Goal: Navigation & Orientation: Find specific page/section

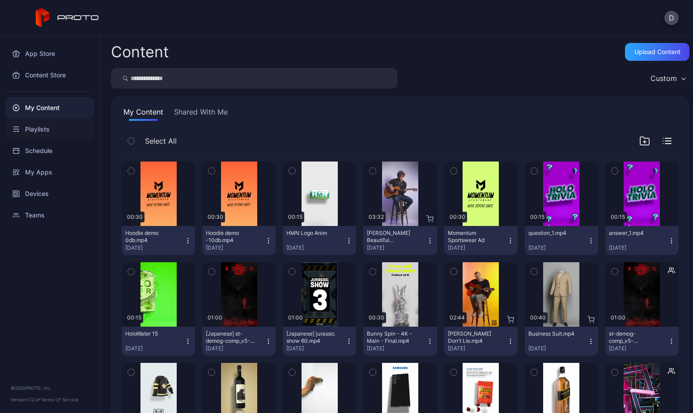
click at [46, 131] on div "Playlists" at bounding box center [49, 128] width 89 height 21
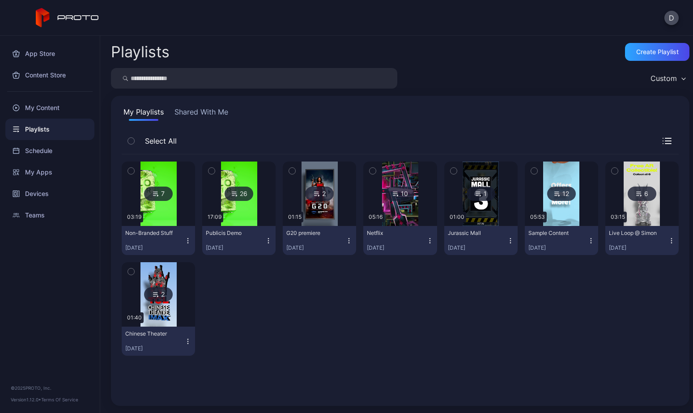
click at [165, 211] on img at bounding box center [158, 193] width 36 height 64
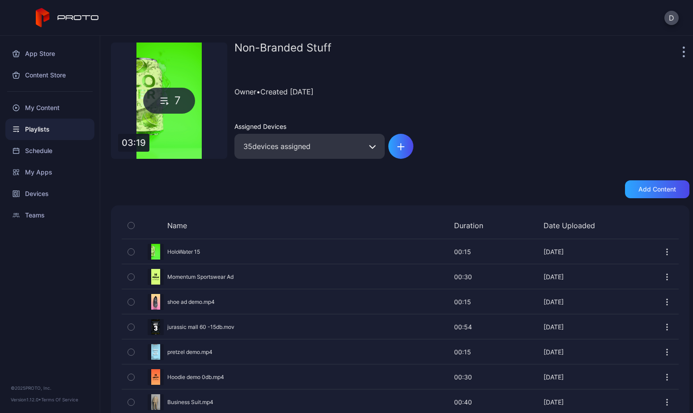
scroll to position [49, 0]
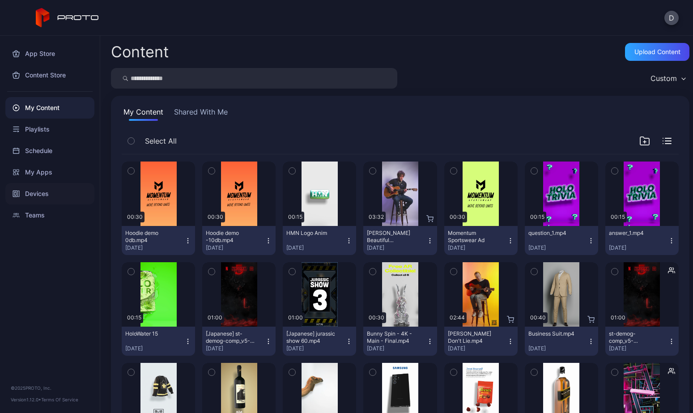
click at [52, 194] on div "Devices" at bounding box center [49, 193] width 89 height 21
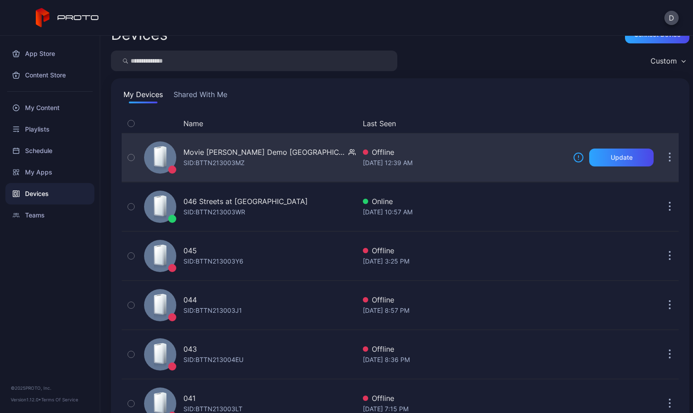
scroll to position [23, 0]
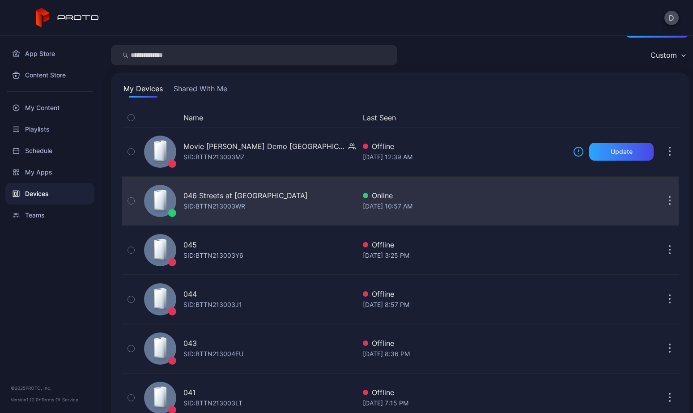
click at [304, 199] on div "046 Streets at Southpoint NC SID: BTTN213003WR" at bounding box center [247, 200] width 215 height 45
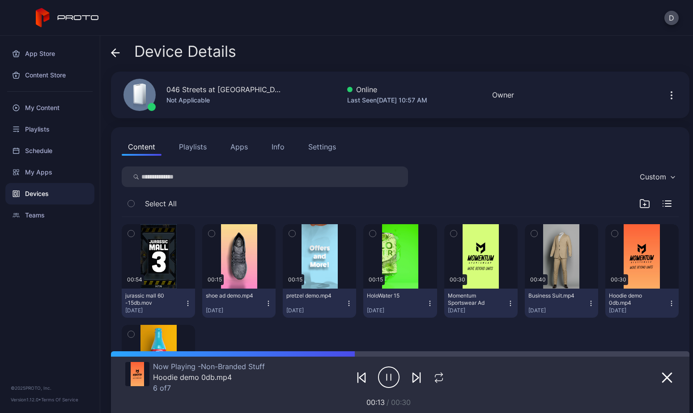
click at [115, 51] on icon at bounding box center [115, 52] width 9 height 9
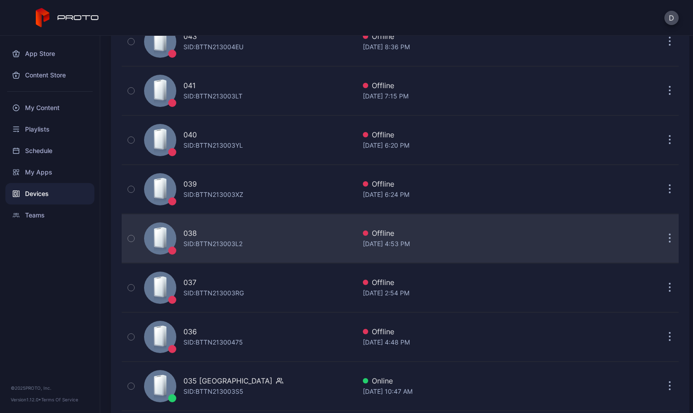
scroll to position [525, 0]
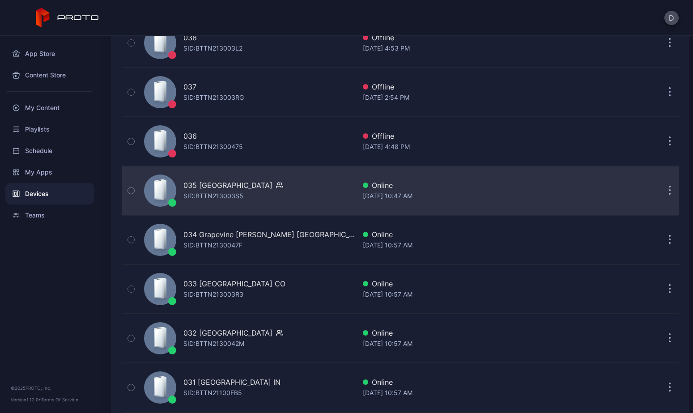
click at [292, 195] on div "035 Mission Viejo CA SID: BTTN213003S5" at bounding box center [247, 190] width 215 height 45
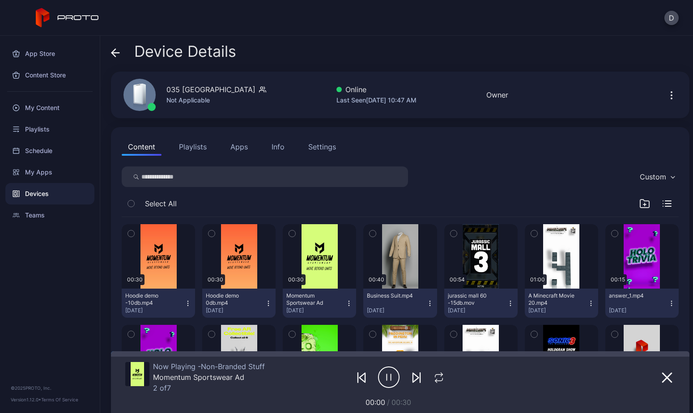
click at [114, 52] on icon at bounding box center [115, 52] width 9 height 9
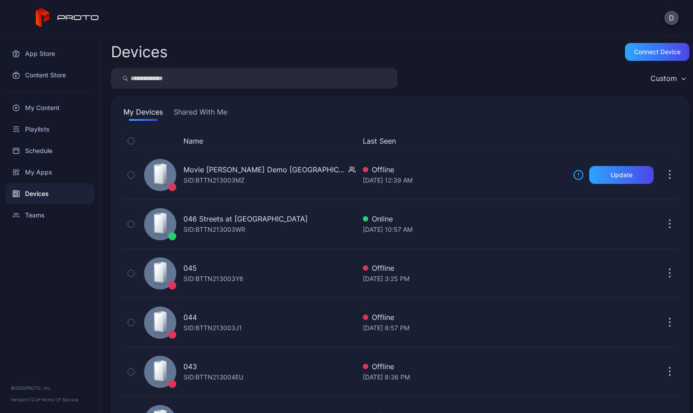
scroll to position [525, 0]
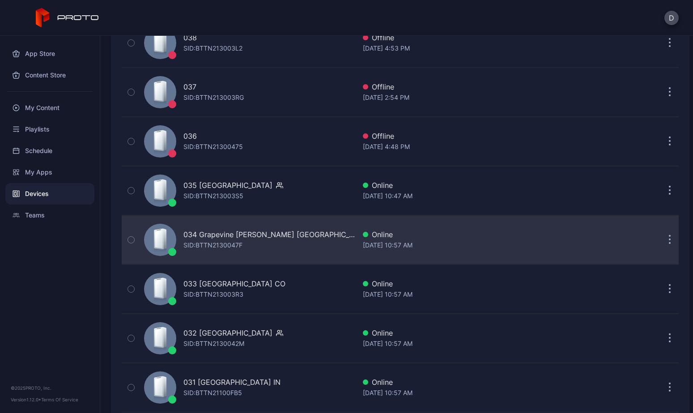
click at [279, 235] on div "034 Grapevine Mills TX SID: BTTN2130047F" at bounding box center [247, 239] width 215 height 45
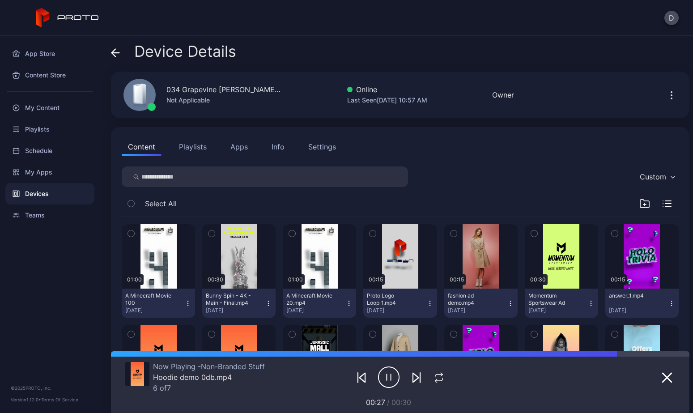
click at [112, 52] on icon at bounding box center [114, 53] width 4 height 8
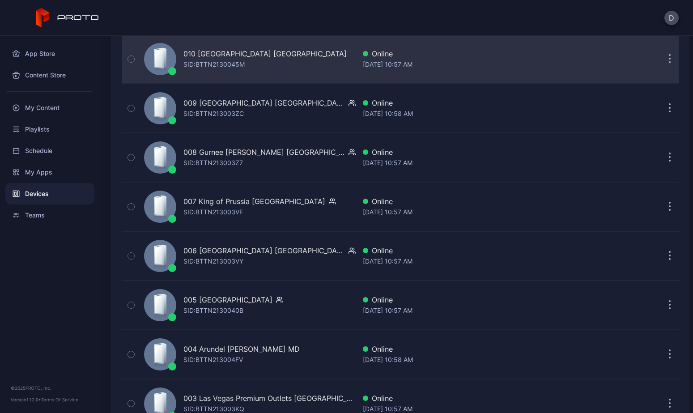
scroll to position [2067, 0]
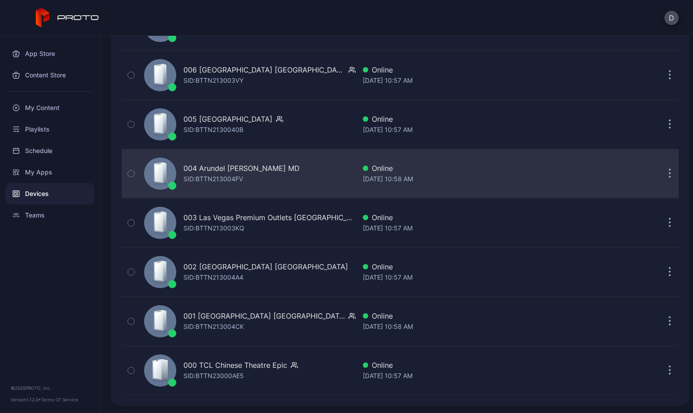
click at [287, 177] on div "004 Arundel Mills MD SID: BTTN213004FV" at bounding box center [247, 173] width 215 height 45
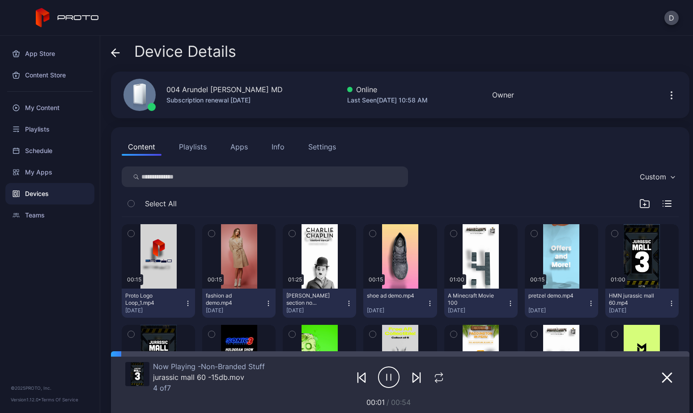
click at [116, 49] on icon at bounding box center [115, 52] width 9 height 9
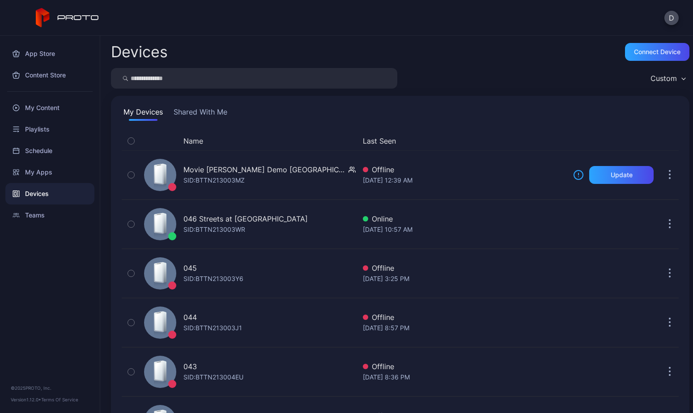
scroll to position [2067, 0]
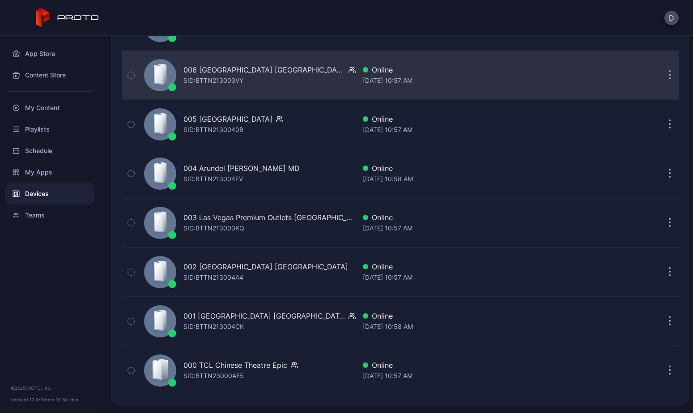
click at [310, 79] on div "006 Menlo Park Mall NJ SID: BTTN213003VY" at bounding box center [247, 75] width 215 height 45
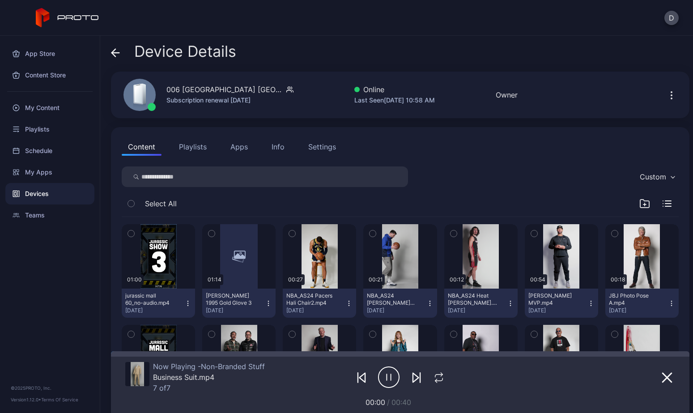
click at [110, 51] on div "Device Details 006 Menlo Park Mall NJ Subscription renewal Nov 24, 2025 Online …" at bounding box center [396, 224] width 592 height 377
click at [114, 50] on icon at bounding box center [114, 53] width 4 height 8
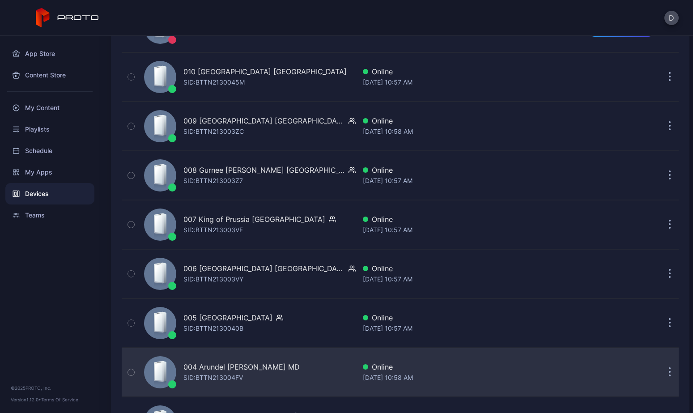
scroll to position [1823, 0]
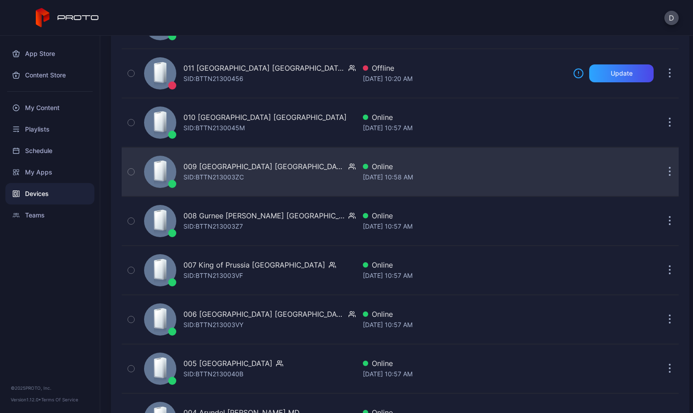
click at [283, 174] on div "009 Woodfield Mall IL SID: BTTN213003ZC" at bounding box center [247, 171] width 215 height 45
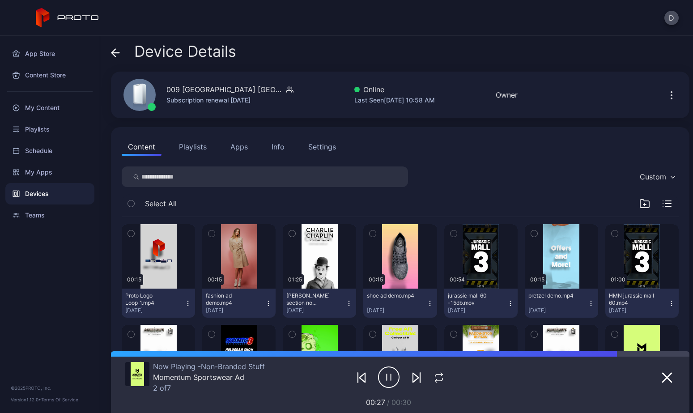
click at [114, 53] on icon at bounding box center [116, 53] width 8 height 0
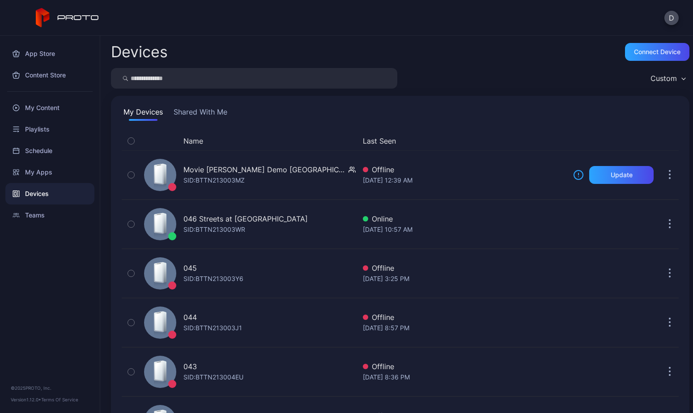
scroll to position [1823, 0]
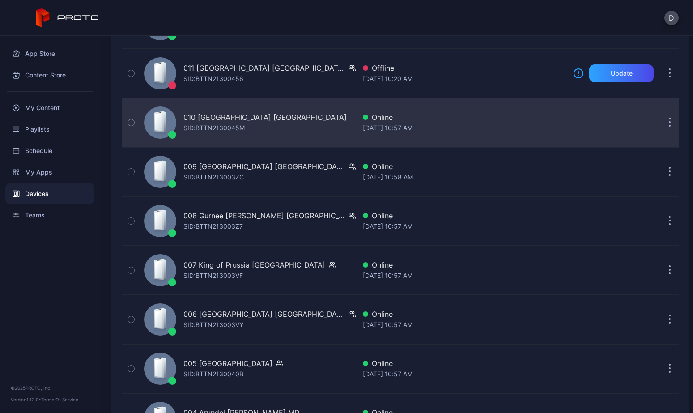
click at [315, 117] on div "010 Southdale Center MN SID: BTTN2130045M" at bounding box center [247, 122] width 215 height 45
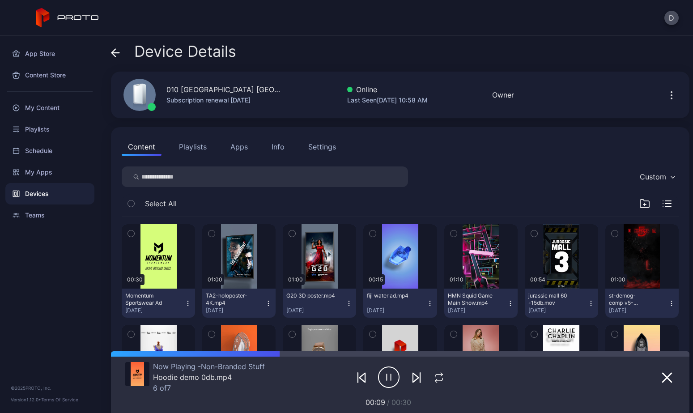
click at [116, 52] on icon at bounding box center [115, 52] width 9 height 9
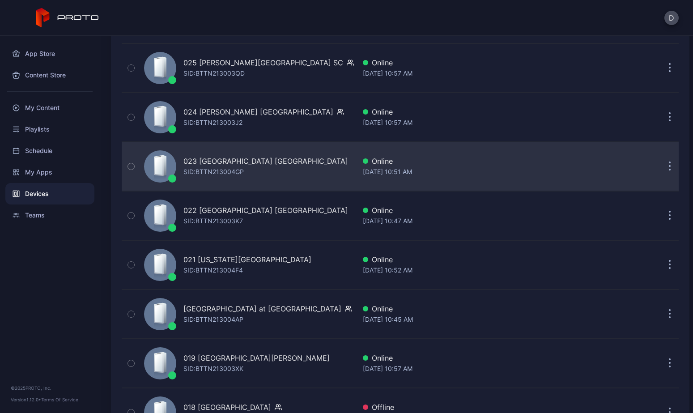
scroll to position [1128, 0]
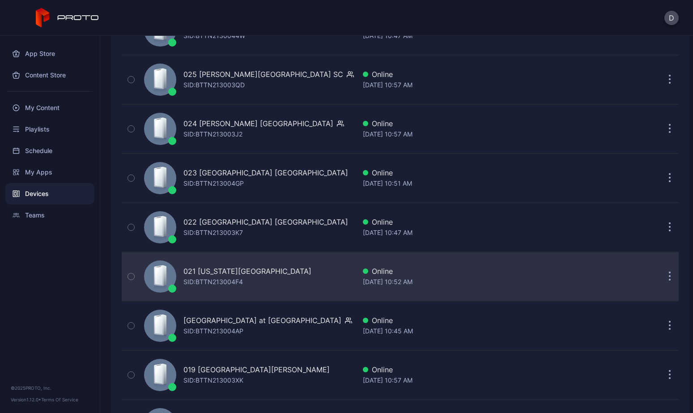
click at [289, 271] on div "021 Florida Mall FL SID: BTTN213004F4" at bounding box center [247, 276] width 215 height 45
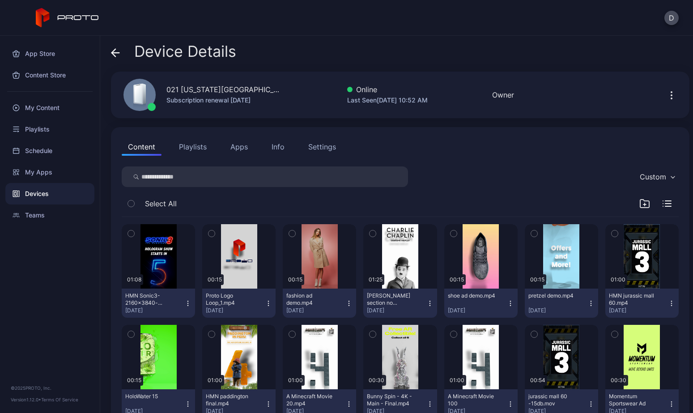
click at [200, 145] on button "Playlists" at bounding box center [193, 147] width 40 height 18
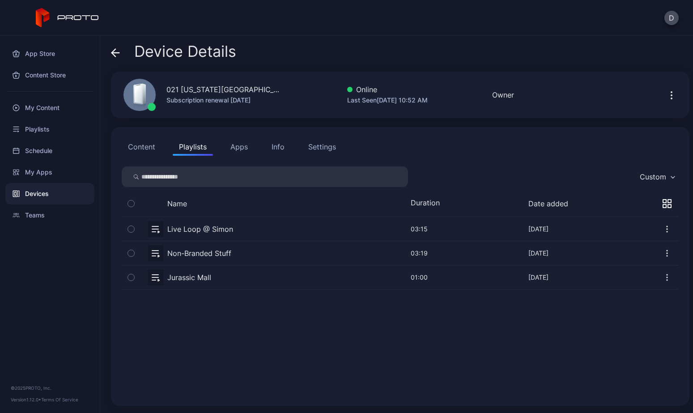
click at [243, 253] on button "button" at bounding box center [400, 253] width 557 height 24
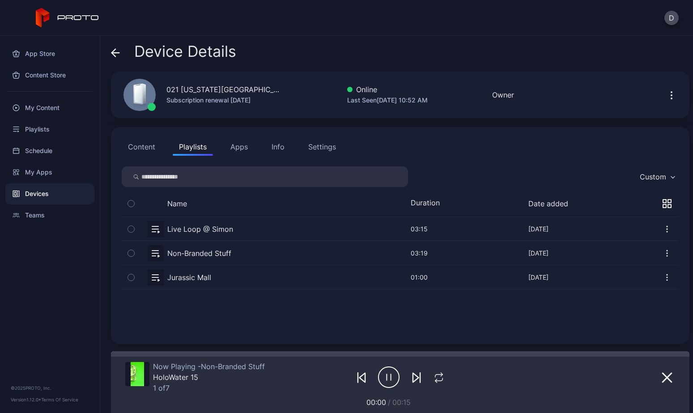
click at [112, 50] on icon at bounding box center [115, 52] width 9 height 9
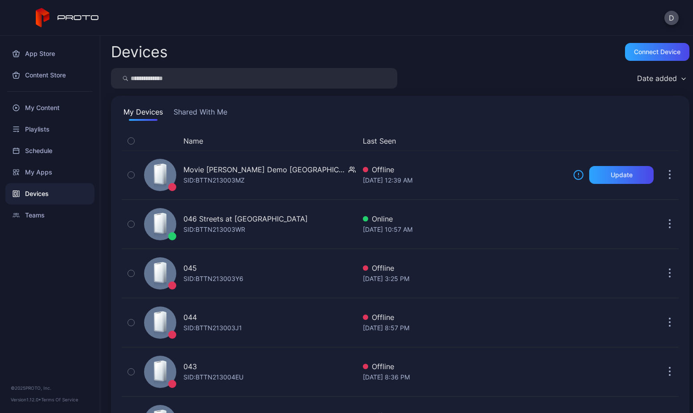
scroll to position [1128, 0]
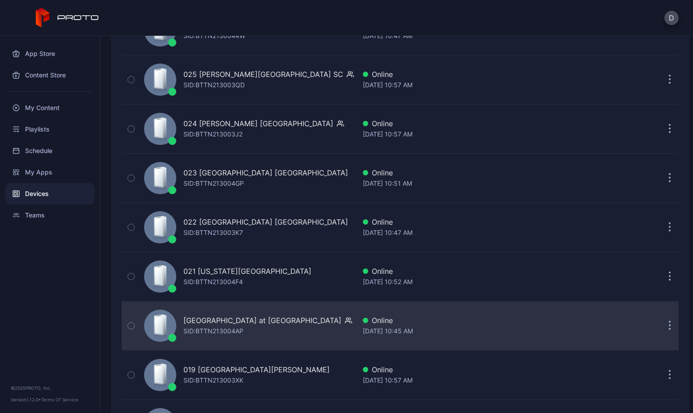
click at [323, 329] on div "020 Town Center at Boca Raton FL SID: BTTN213004AP" at bounding box center [247, 325] width 215 height 45
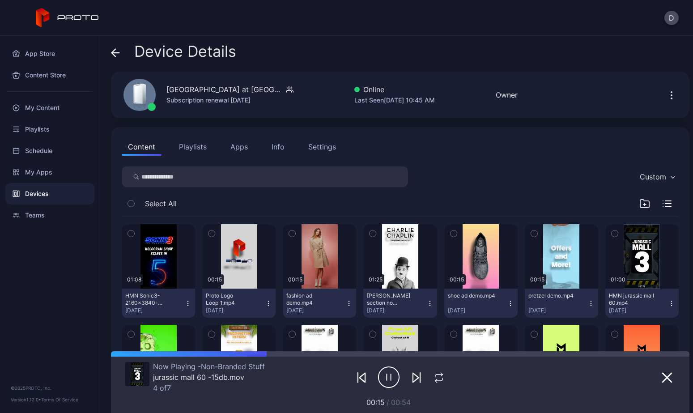
click at [115, 53] on icon at bounding box center [116, 53] width 8 height 0
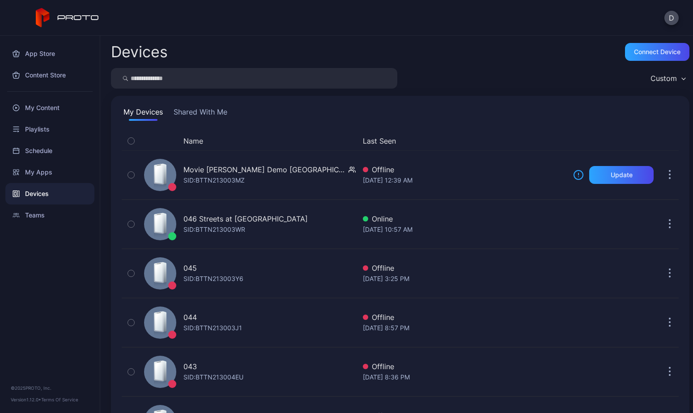
scroll to position [1128, 0]
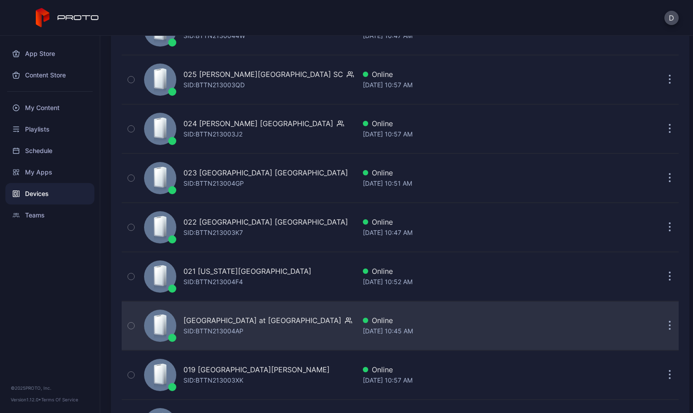
click at [309, 337] on div "020 Town Center at Boca Raton FL SID: BTTN213004AP" at bounding box center [247, 325] width 215 height 45
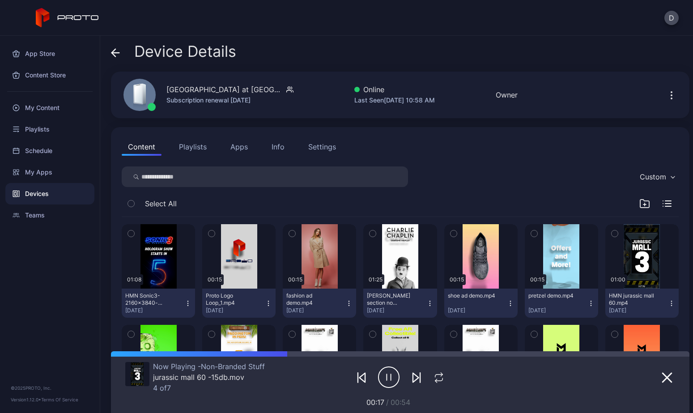
click at [666, 94] on icon "button" at bounding box center [671, 95] width 11 height 11
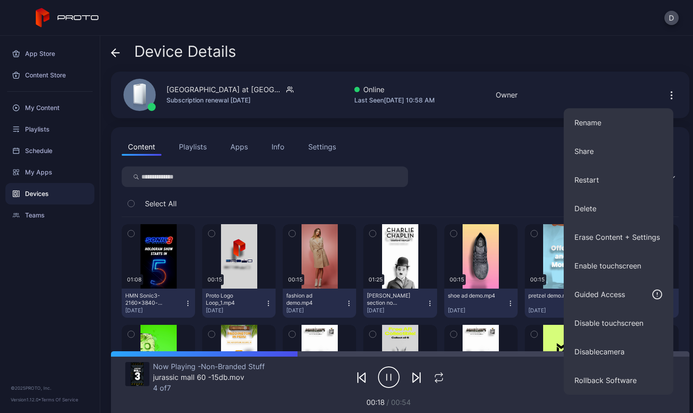
click at [524, 59] on div "Device Details" at bounding box center [400, 53] width 578 height 21
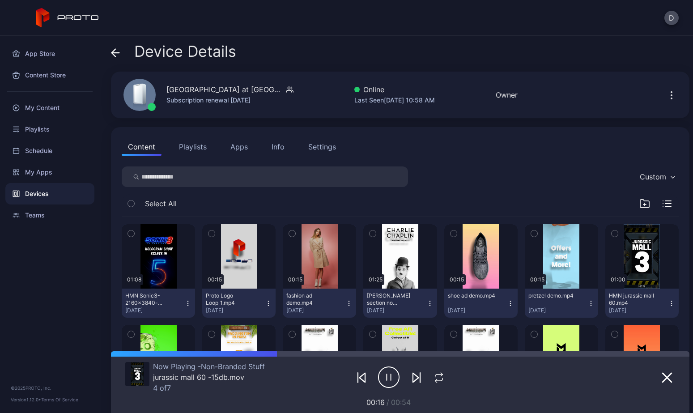
click at [671, 95] on icon "button" at bounding box center [671, 95] width 1 height 1
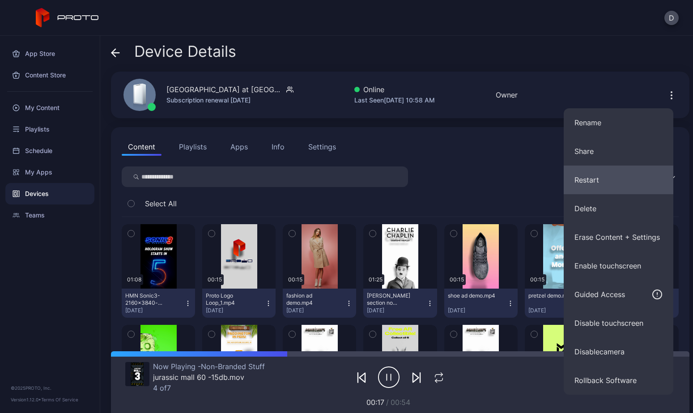
click at [604, 182] on button "Restart" at bounding box center [618, 179] width 110 height 29
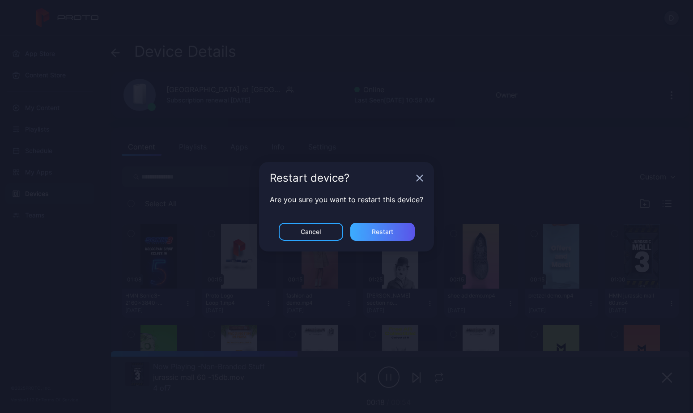
click at [382, 231] on div "Restart" at bounding box center [382, 231] width 21 height 7
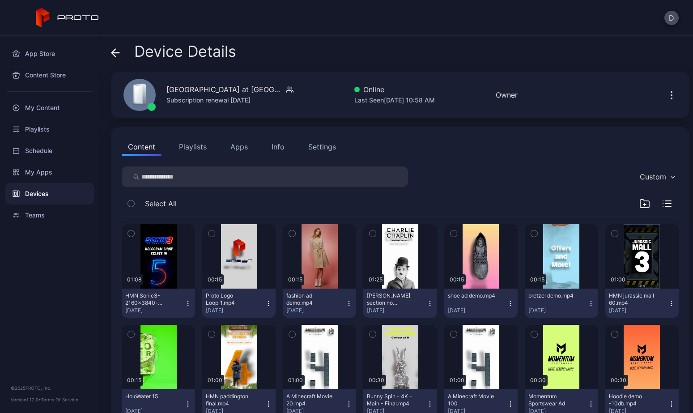
click at [112, 50] on icon at bounding box center [115, 52] width 9 height 9
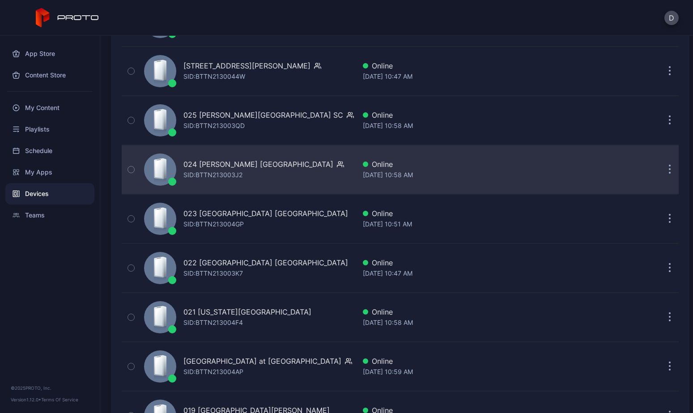
scroll to position [1179, 0]
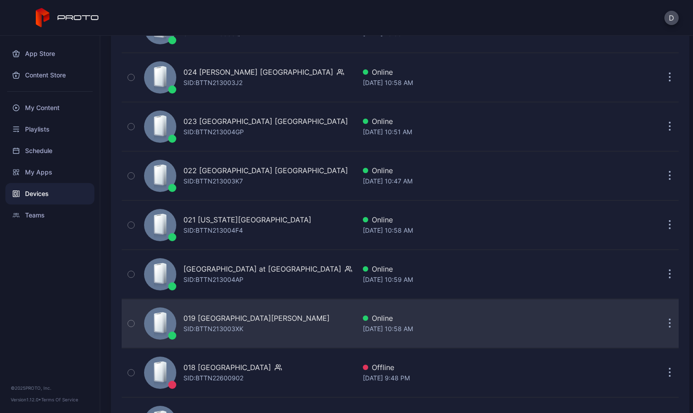
click at [277, 320] on div "019 Ontario Mills CA SID: BTTN213003XK" at bounding box center [247, 323] width 215 height 45
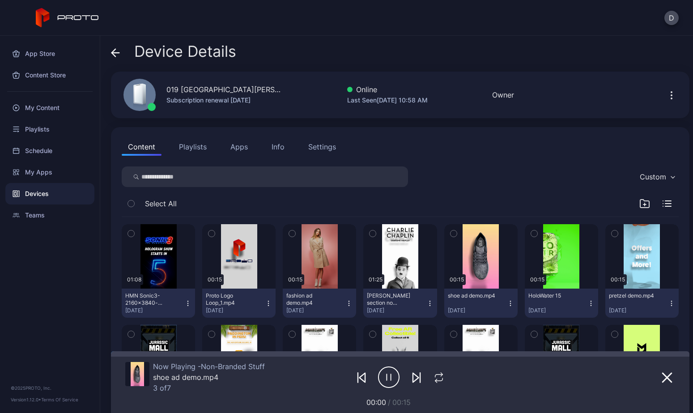
click at [117, 51] on icon at bounding box center [115, 52] width 9 height 9
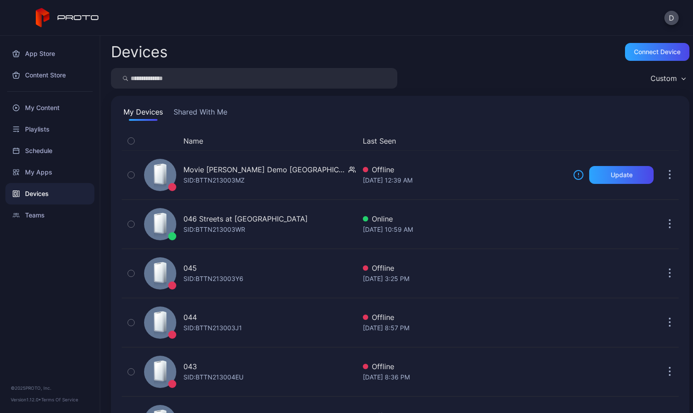
scroll to position [1179, 0]
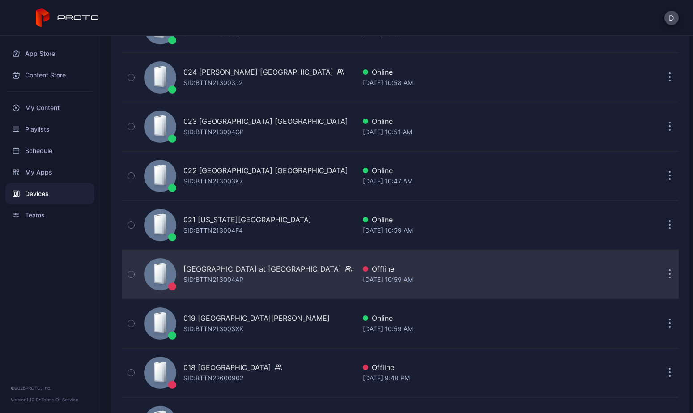
click at [262, 275] on div "020 Town Center at Boca Raton FL SID: BTTN213004AP" at bounding box center [267, 273] width 169 height 21
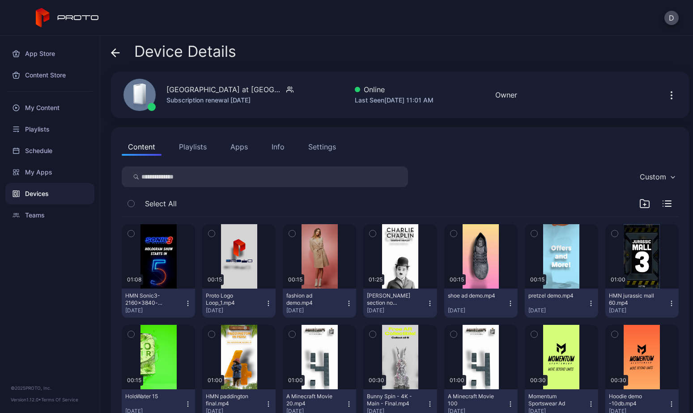
click at [194, 146] on button "Playlists" at bounding box center [193, 147] width 40 height 18
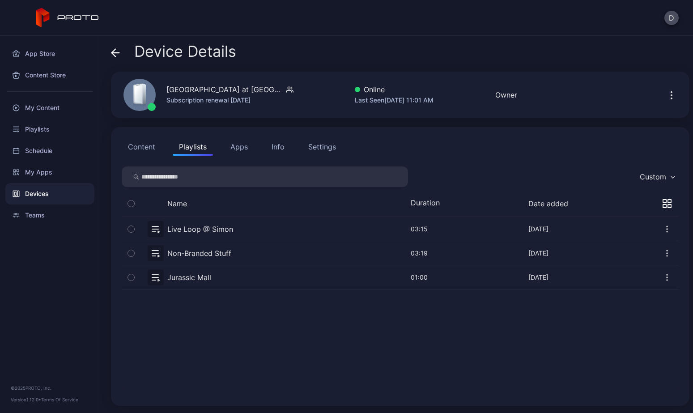
click at [206, 253] on button "button" at bounding box center [400, 253] width 557 height 24
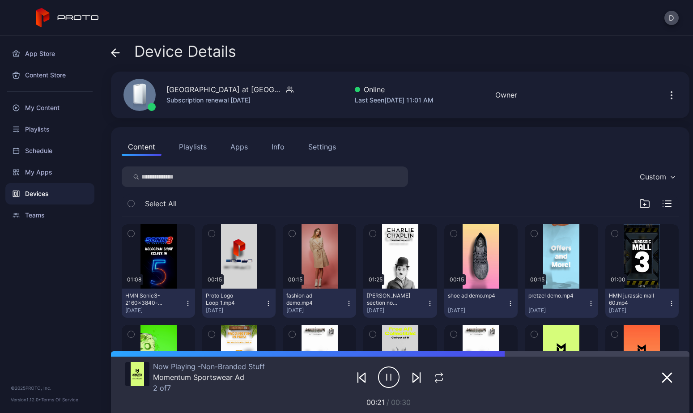
click at [111, 50] on icon at bounding box center [115, 52] width 9 height 9
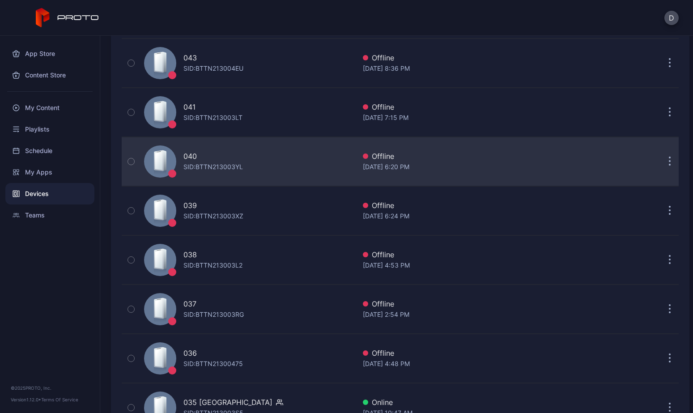
scroll to position [61, 0]
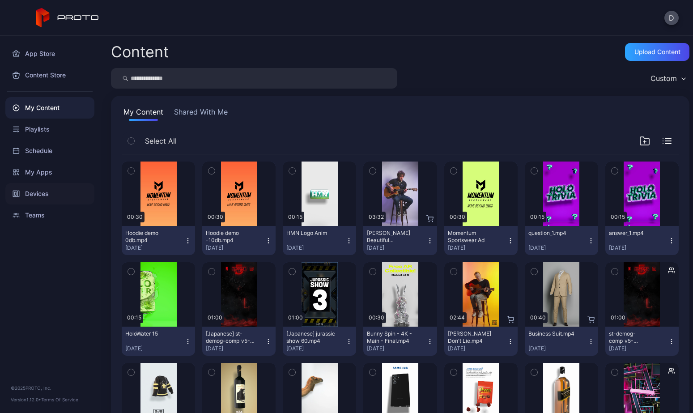
click at [37, 193] on div "Devices" at bounding box center [49, 193] width 89 height 21
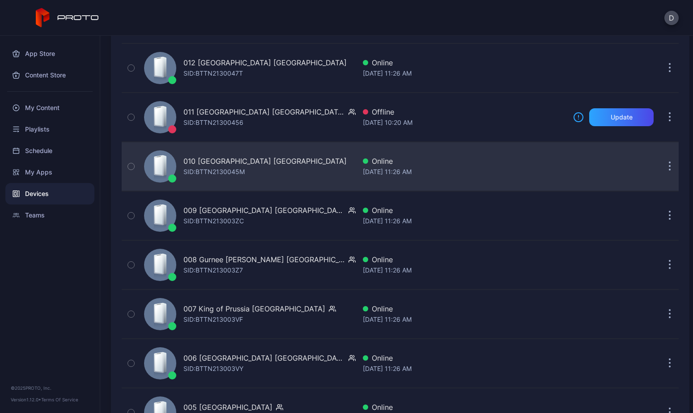
scroll to position [1861, 0]
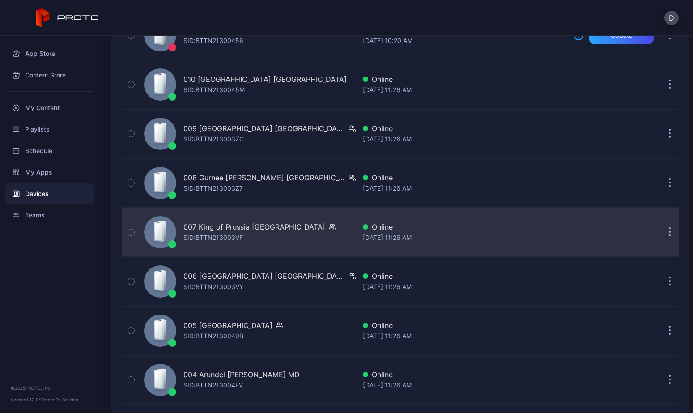
click at [292, 239] on div "007 King of Prussia PA SID: BTTN213003VF" at bounding box center [247, 232] width 215 height 45
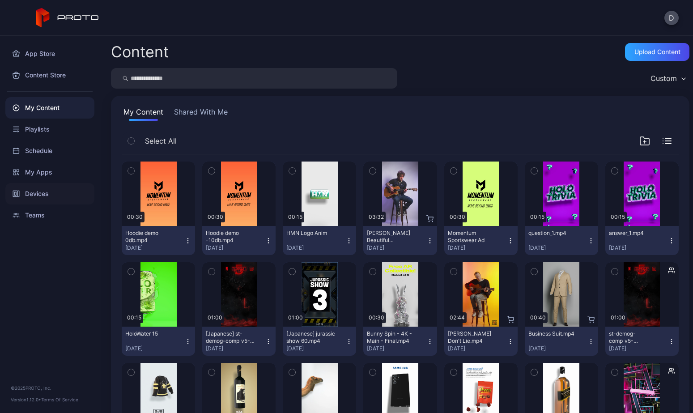
click at [53, 191] on div "Devices" at bounding box center [49, 193] width 89 height 21
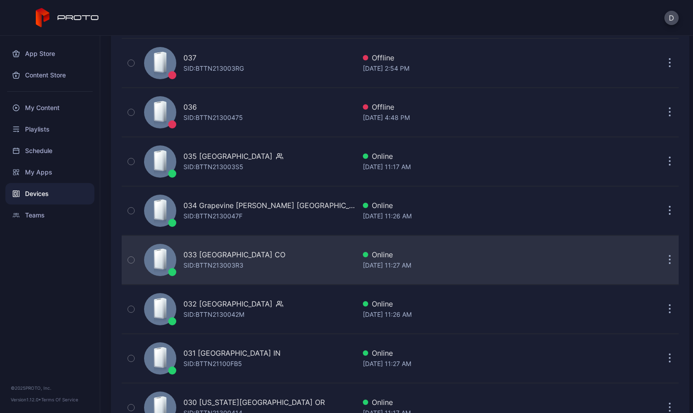
scroll to position [758, 0]
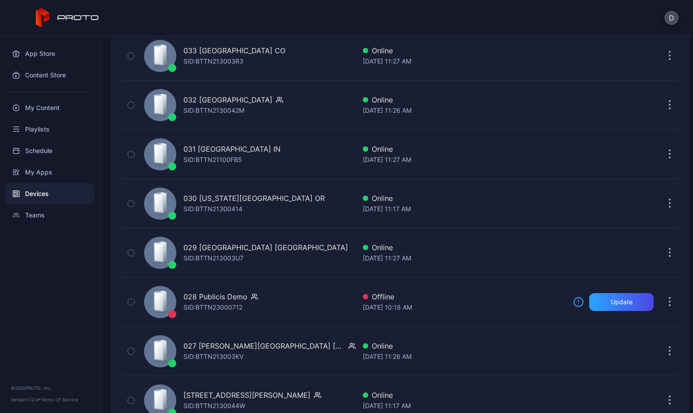
click at [272, 254] on div "029 Tacoma Mall WA SID: BTTN213003U7" at bounding box center [247, 252] width 215 height 45
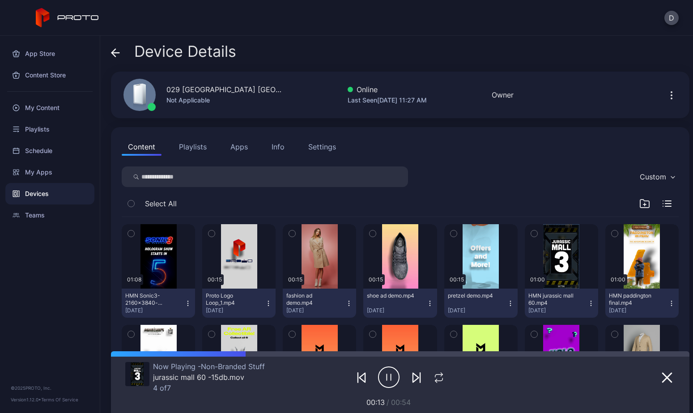
click at [325, 145] on div "Settings" at bounding box center [322, 146] width 28 height 11
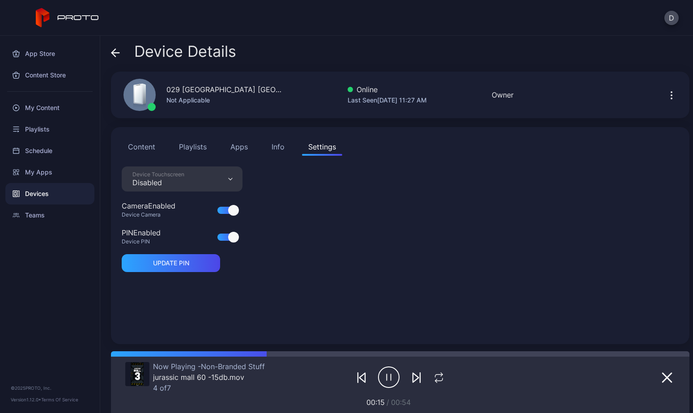
click at [52, 195] on div "Devices" at bounding box center [49, 193] width 89 height 21
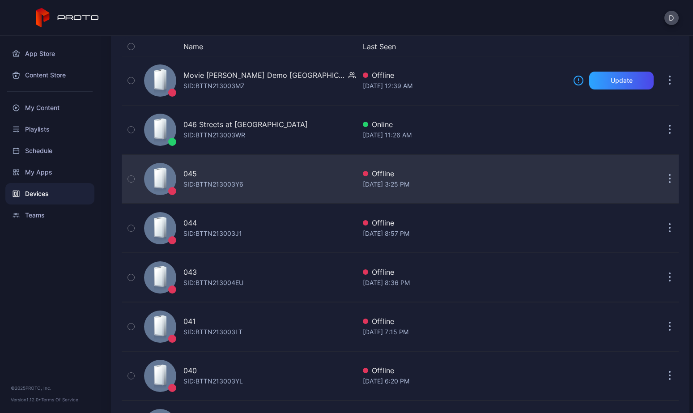
scroll to position [89, 0]
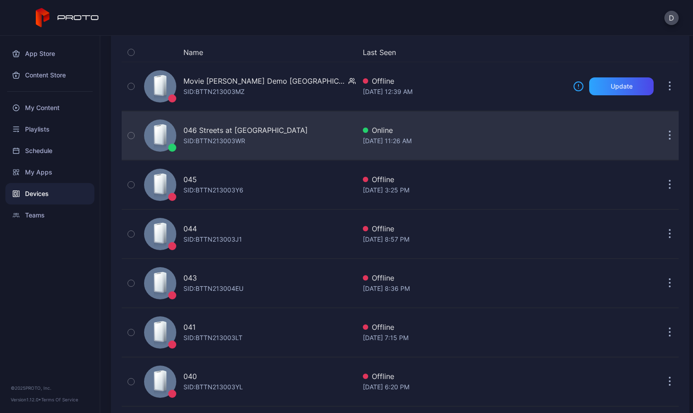
click at [306, 137] on div "046 Streets at [GEOGRAPHIC_DATA]: BTTN213003WR" at bounding box center [247, 135] width 215 height 45
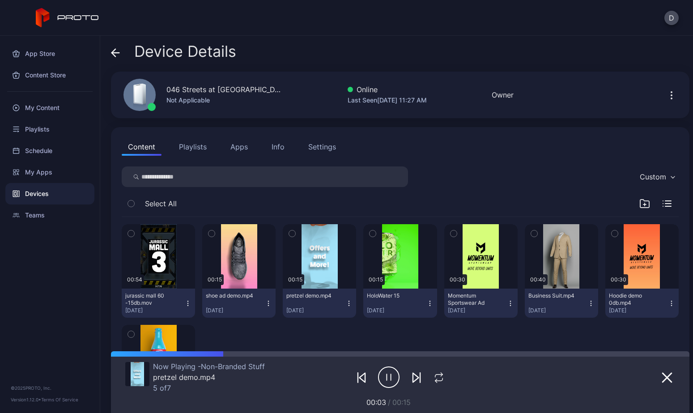
click at [316, 148] on div "Settings" at bounding box center [322, 146] width 28 height 11
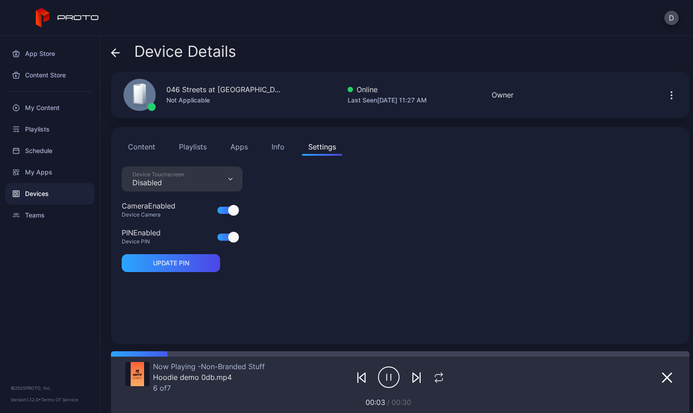
click at [278, 146] on div "Info" at bounding box center [277, 146] width 13 height 11
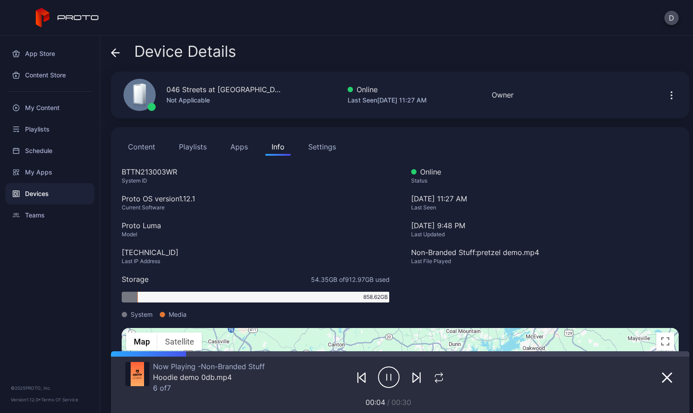
click at [324, 147] on div "Settings" at bounding box center [322, 146] width 28 height 11
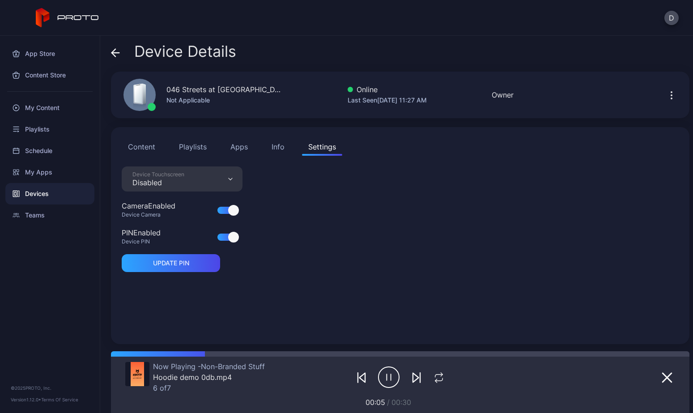
click at [50, 191] on div "Devices" at bounding box center [49, 193] width 89 height 21
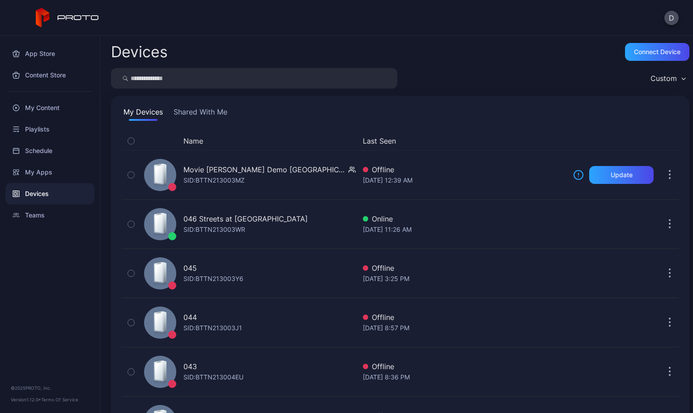
click at [217, 110] on button "Shared With Me" at bounding box center [200, 113] width 57 height 14
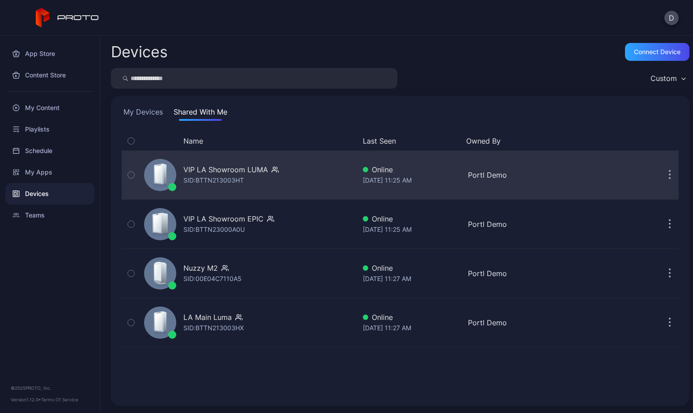
click at [308, 175] on div "VIP LA Showroom [PERSON_NAME]: BTTN213003HT" at bounding box center [247, 174] width 215 height 45
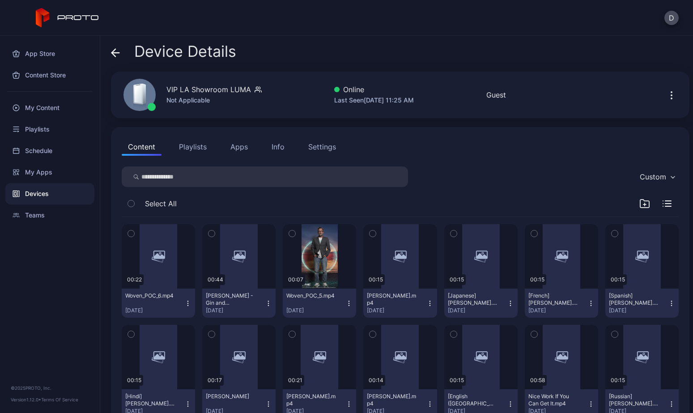
click at [314, 147] on div "Settings" at bounding box center [322, 146] width 28 height 11
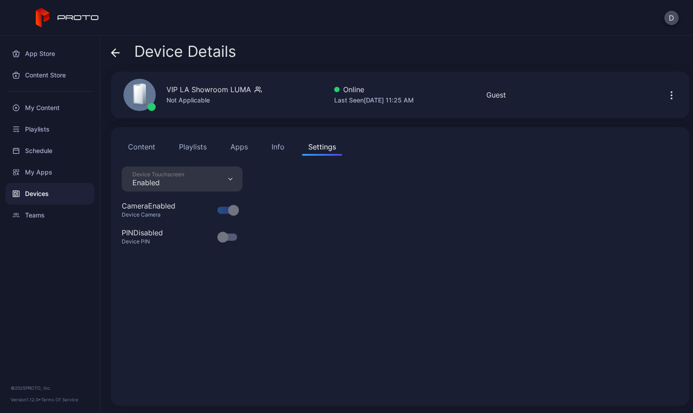
click at [277, 145] on div "Info" at bounding box center [277, 146] width 13 height 11
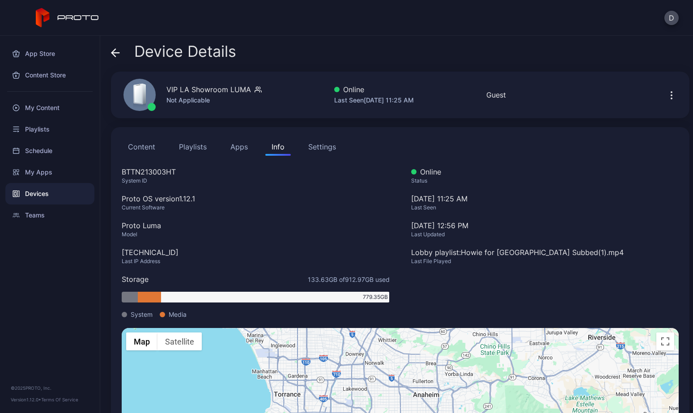
click at [237, 145] on button "Apps" at bounding box center [239, 147] width 30 height 18
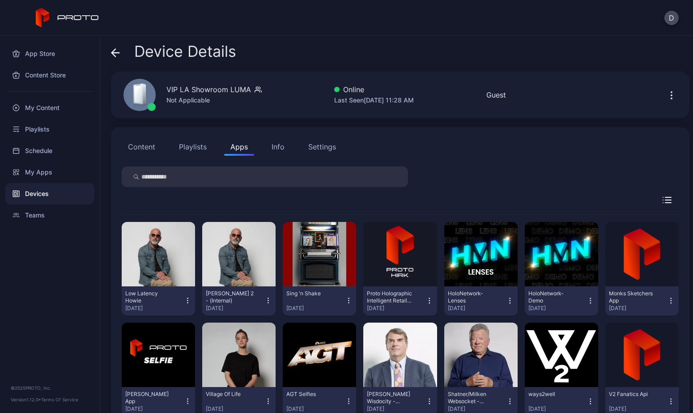
click at [145, 144] on button "Content" at bounding box center [142, 147] width 40 height 18
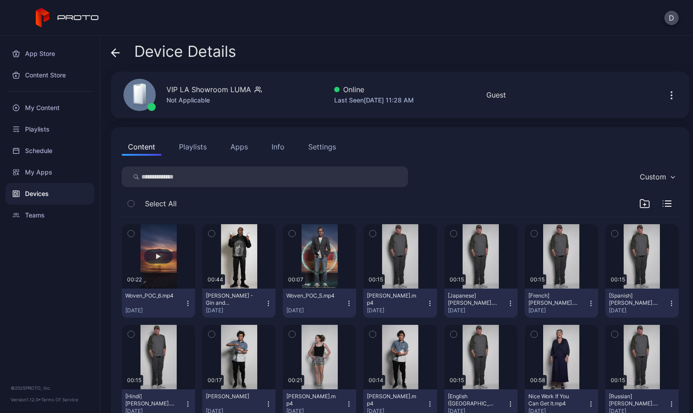
scroll to position [11, 0]
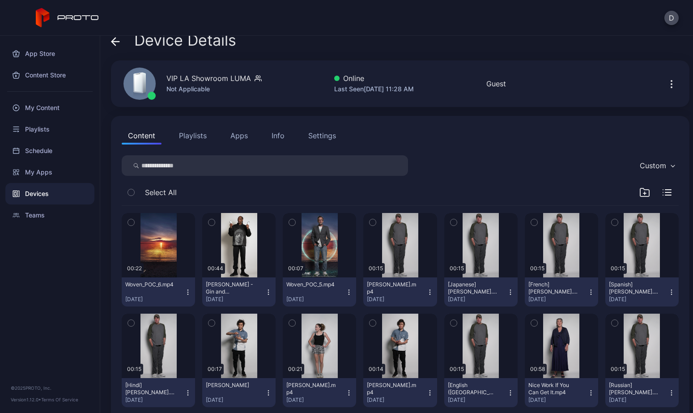
click at [186, 291] on icon "button" at bounding box center [187, 291] width 7 height 7
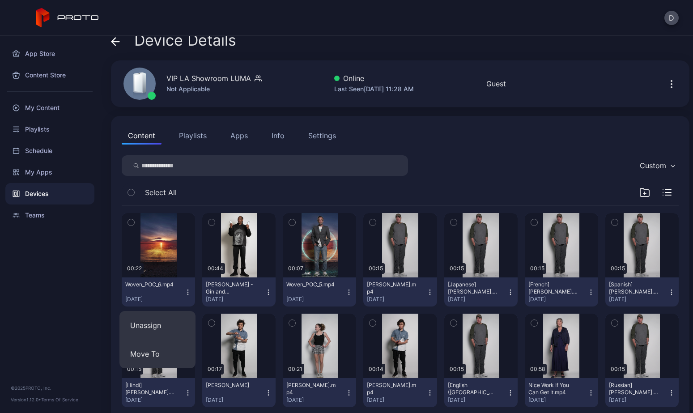
click at [186, 291] on icon "button" at bounding box center [187, 291] width 7 height 7
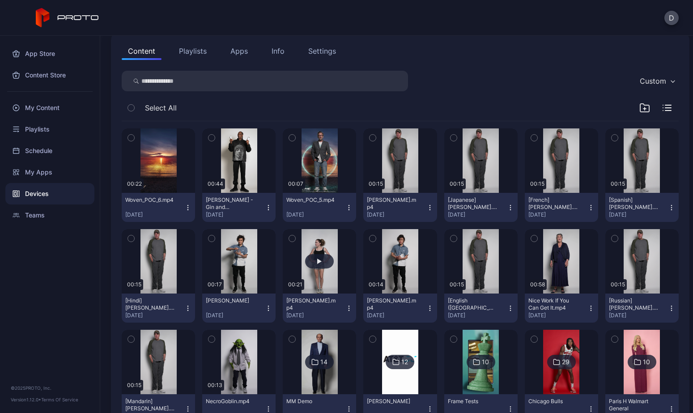
scroll to position [101, 0]
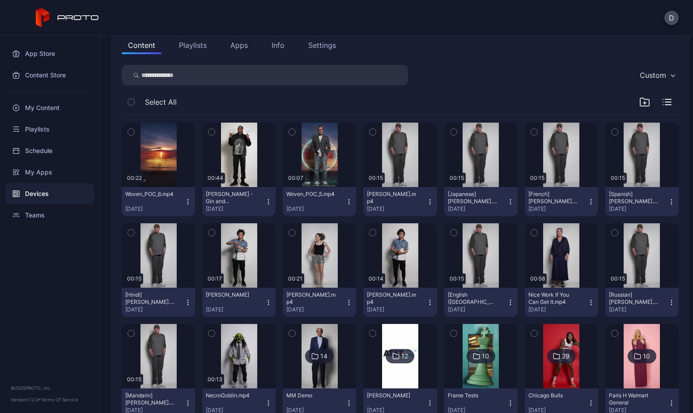
click at [345, 300] on icon "button" at bounding box center [348, 302] width 7 height 7
click at [438, 76] on div "Custom" at bounding box center [400, 75] width 557 height 21
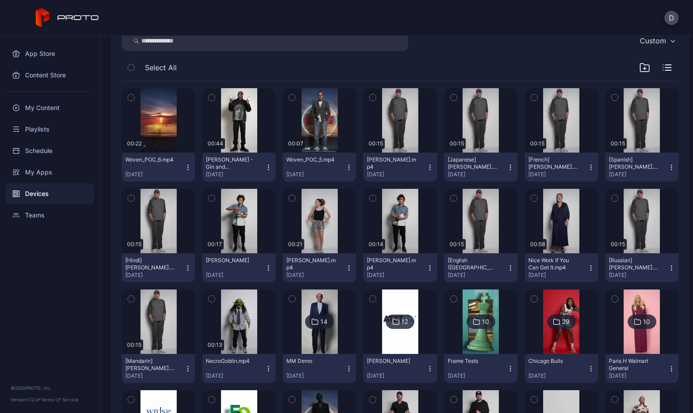
scroll to position [25, 0]
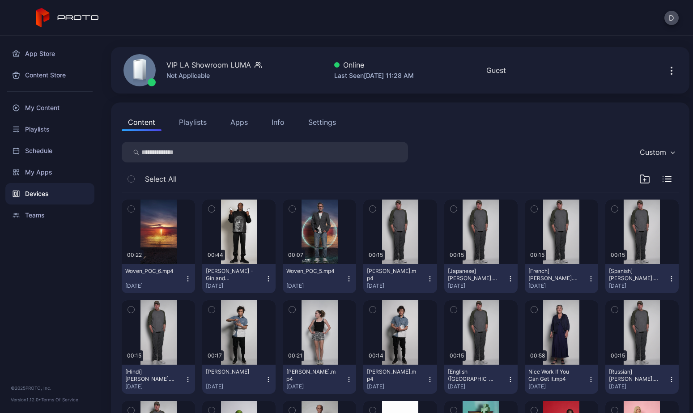
click at [187, 279] on icon "button" at bounding box center [187, 278] width 0 height 0
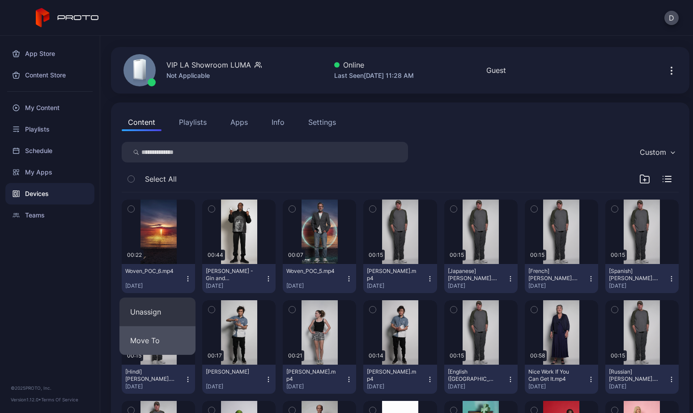
click at [166, 341] on button "Move To" at bounding box center [157, 340] width 76 height 29
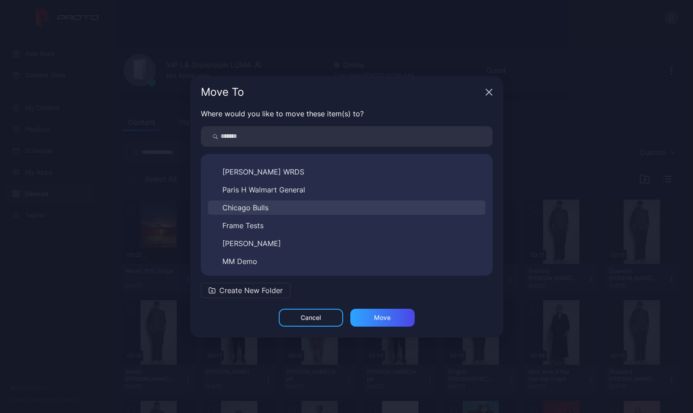
scroll to position [0, 0]
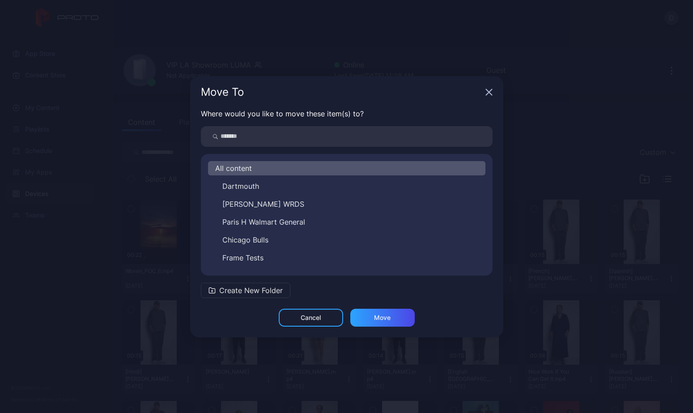
click at [321, 318] on div "Cancel" at bounding box center [311, 317] width 64 height 18
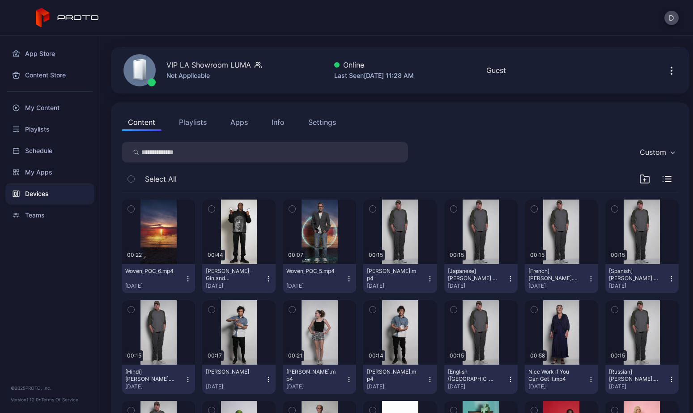
click at [130, 209] on icon "button" at bounding box center [131, 209] width 6 height 10
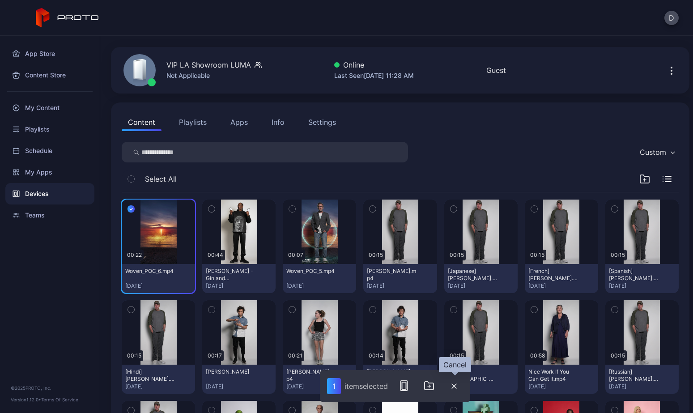
click at [456, 384] on icon "button" at bounding box center [453, 385] width 5 height 5
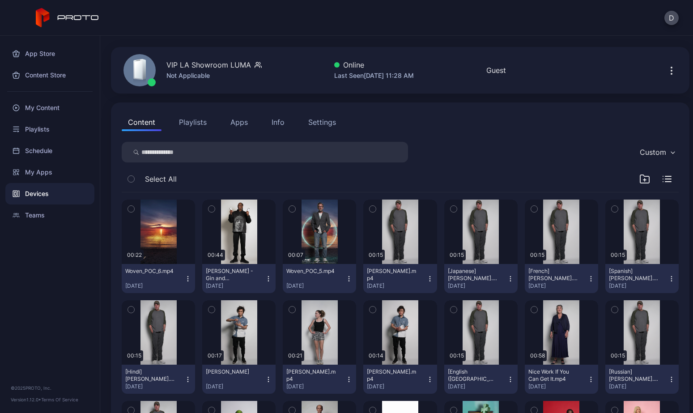
drag, startPoint x: 199, startPoint y: 124, endPoint x: 209, endPoint y: 123, distance: 10.8
click at [199, 124] on button "Playlists" at bounding box center [193, 122] width 40 height 18
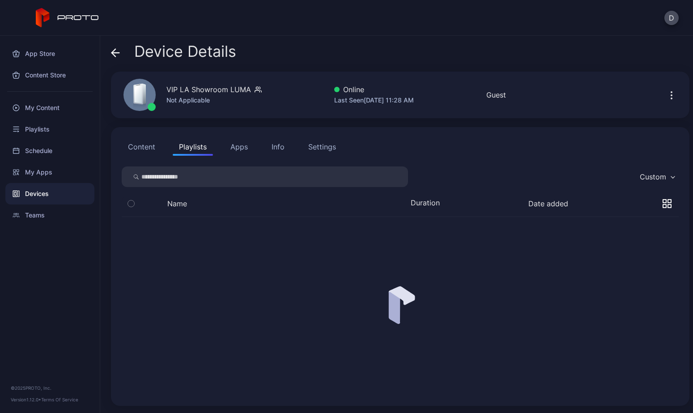
click at [118, 53] on icon at bounding box center [116, 53] width 8 height 0
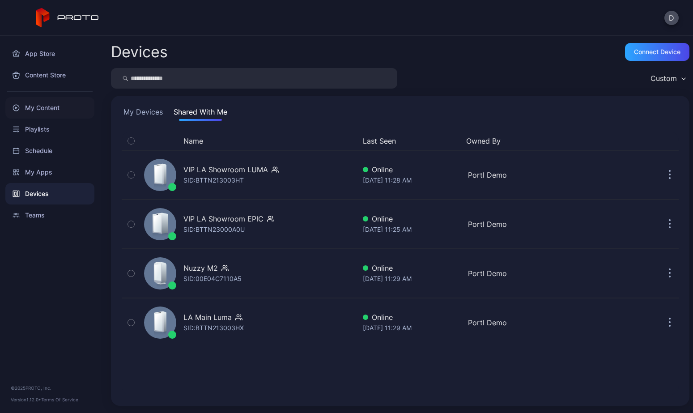
click at [55, 111] on div "My Content" at bounding box center [49, 107] width 89 height 21
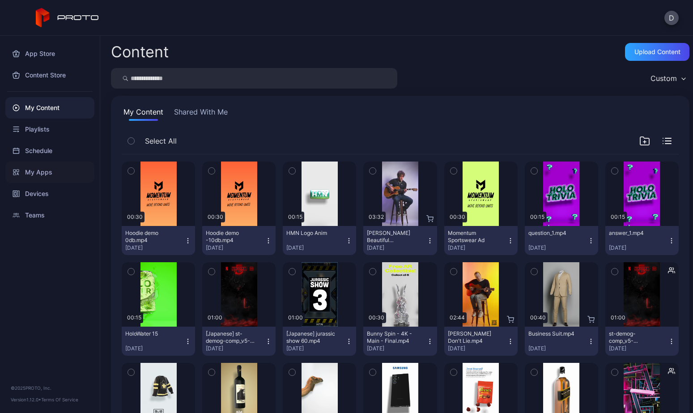
click at [46, 171] on div "My Apps" at bounding box center [49, 171] width 89 height 21
